Goal: Information Seeking & Learning: Learn about a topic

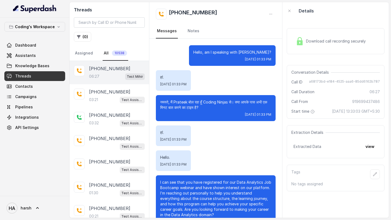
scroll to position [1698, 0]
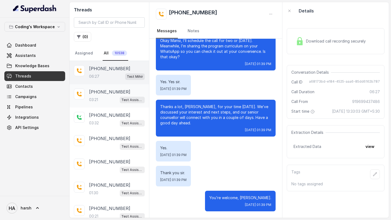
click at [104, 99] on div "03:21 Test Assistant- 2" at bounding box center [117, 99] width 56 height 7
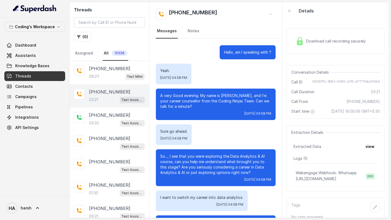
scroll to position [854, 0]
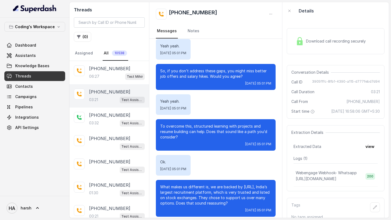
click at [332, 45] on div "Download call recording securely" at bounding box center [330, 41] width 74 height 12
